Goal: Transaction & Acquisition: Book appointment/travel/reservation

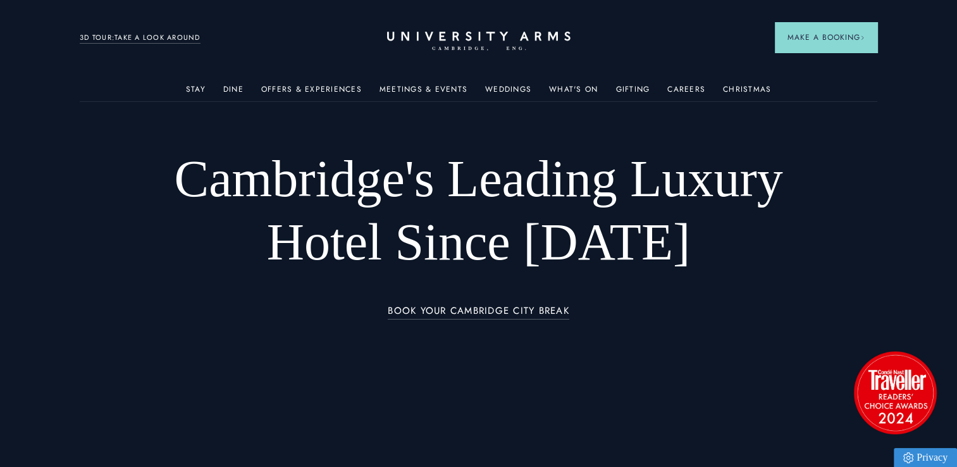
click at [198, 85] on link "Stay" at bounding box center [196, 93] width 20 height 16
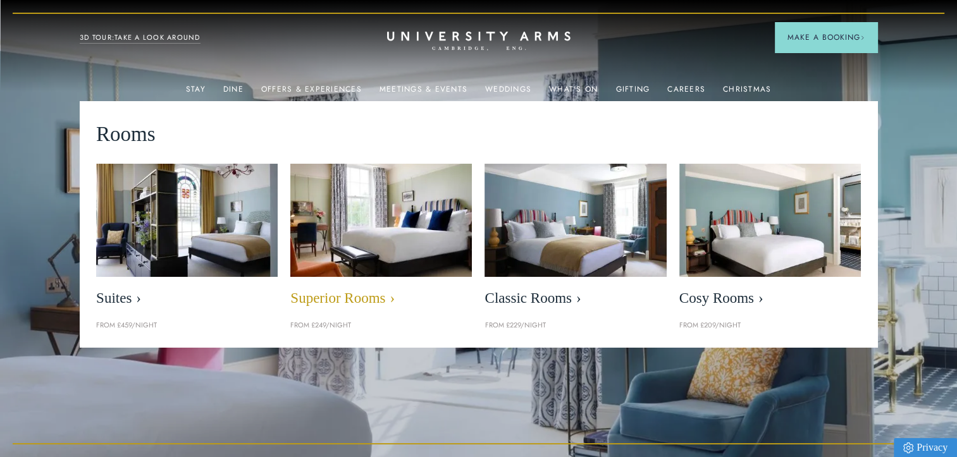
click at [412, 245] on img at bounding box center [381, 220] width 209 height 130
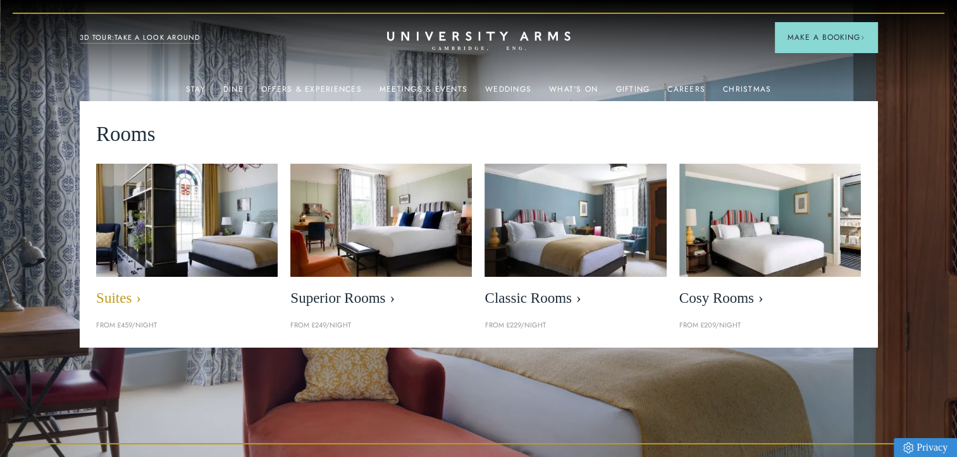
click at [119, 288] on link "Suites" at bounding box center [187, 239] width 182 height 150
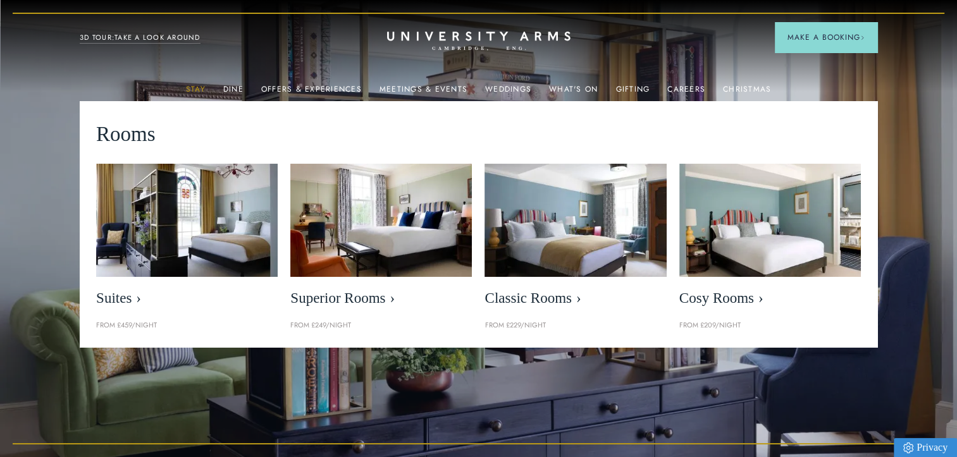
click at [205, 85] on link "Stay" at bounding box center [196, 93] width 20 height 16
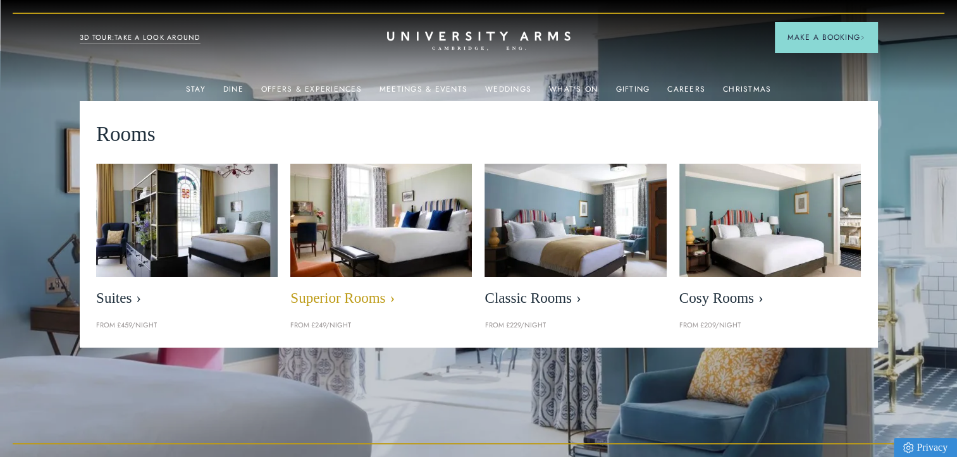
click at [369, 309] on link "Superior Rooms" at bounding box center [381, 239] width 182 height 150
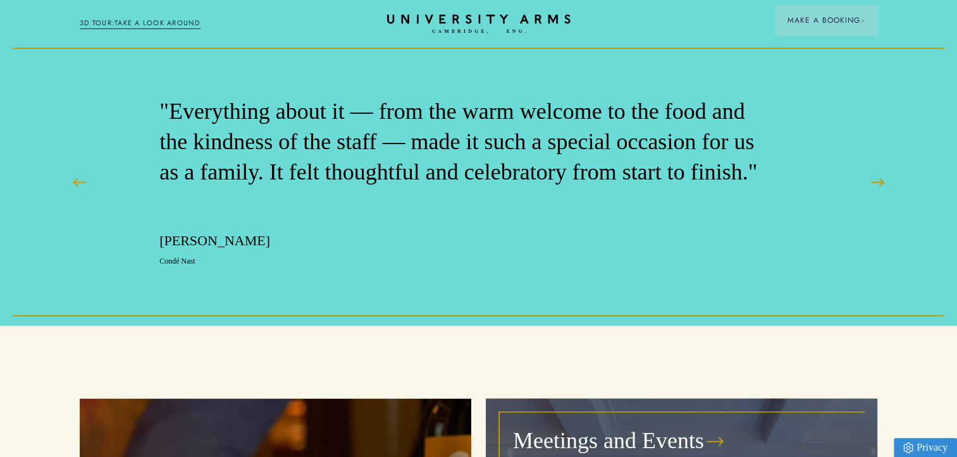
scroll to position [2530, 0]
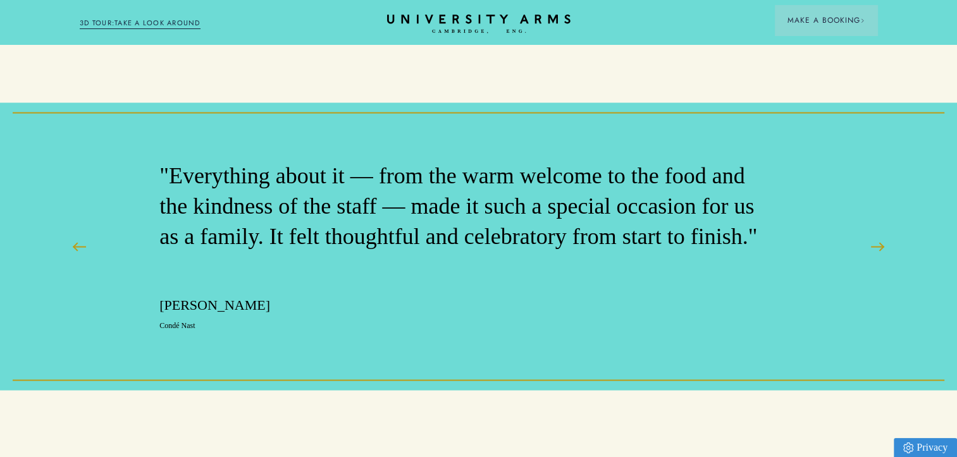
click at [253, 320] on p "Condé Nast" at bounding box center [459, 325] width 601 height 11
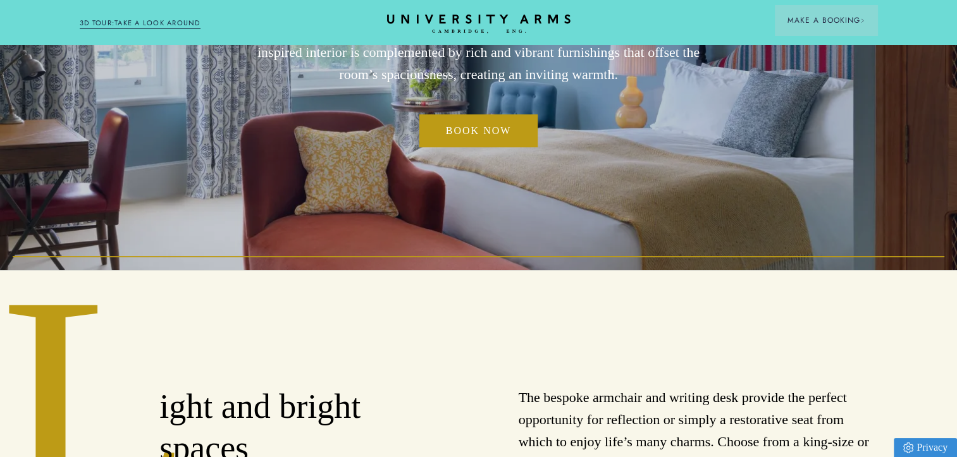
scroll to position [0, 0]
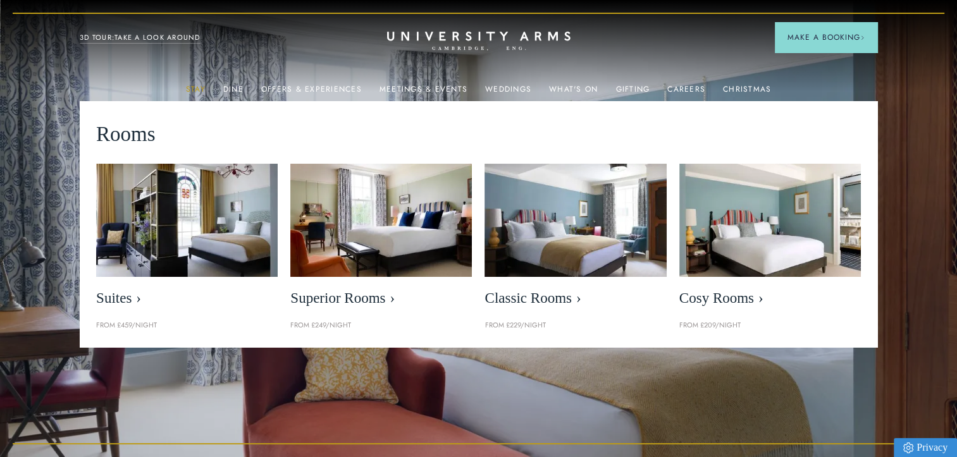
click at [199, 89] on link "Stay" at bounding box center [196, 93] width 20 height 16
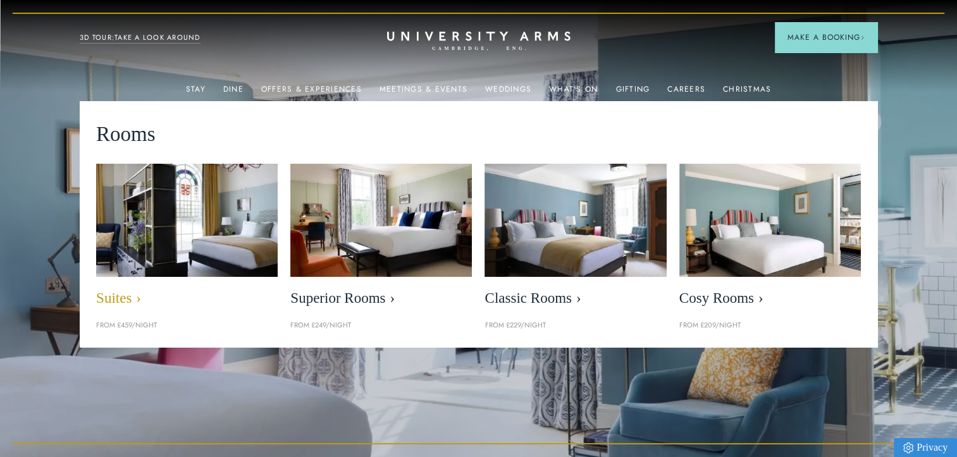
click at [225, 225] on img at bounding box center [187, 220] width 209 height 130
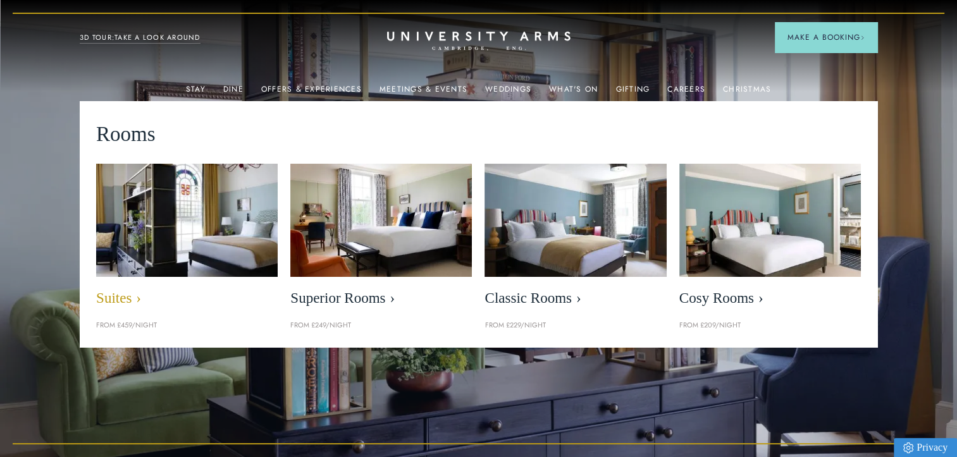
click at [225, 225] on img at bounding box center [187, 220] width 209 height 130
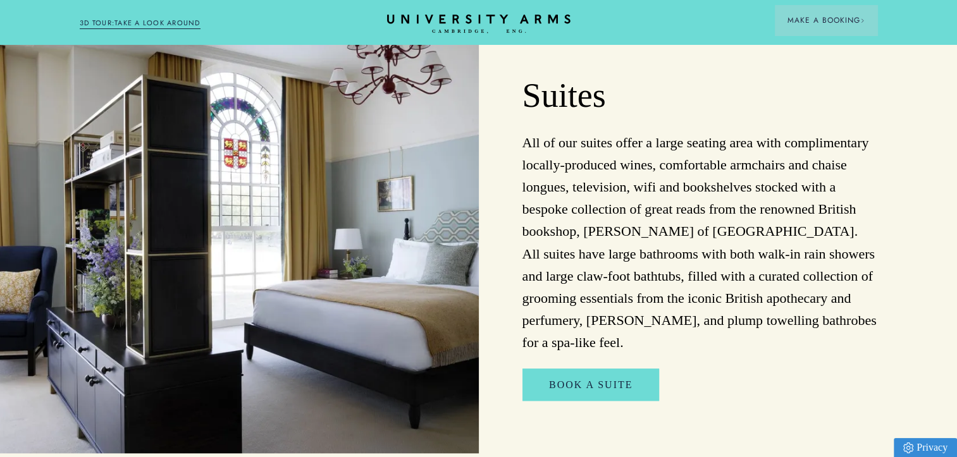
scroll to position [908, 0]
click at [737, 378] on div "Book A suite" at bounding box center [699, 391] width 369 height 47
